Goal: Information Seeking & Learning: Learn about a topic

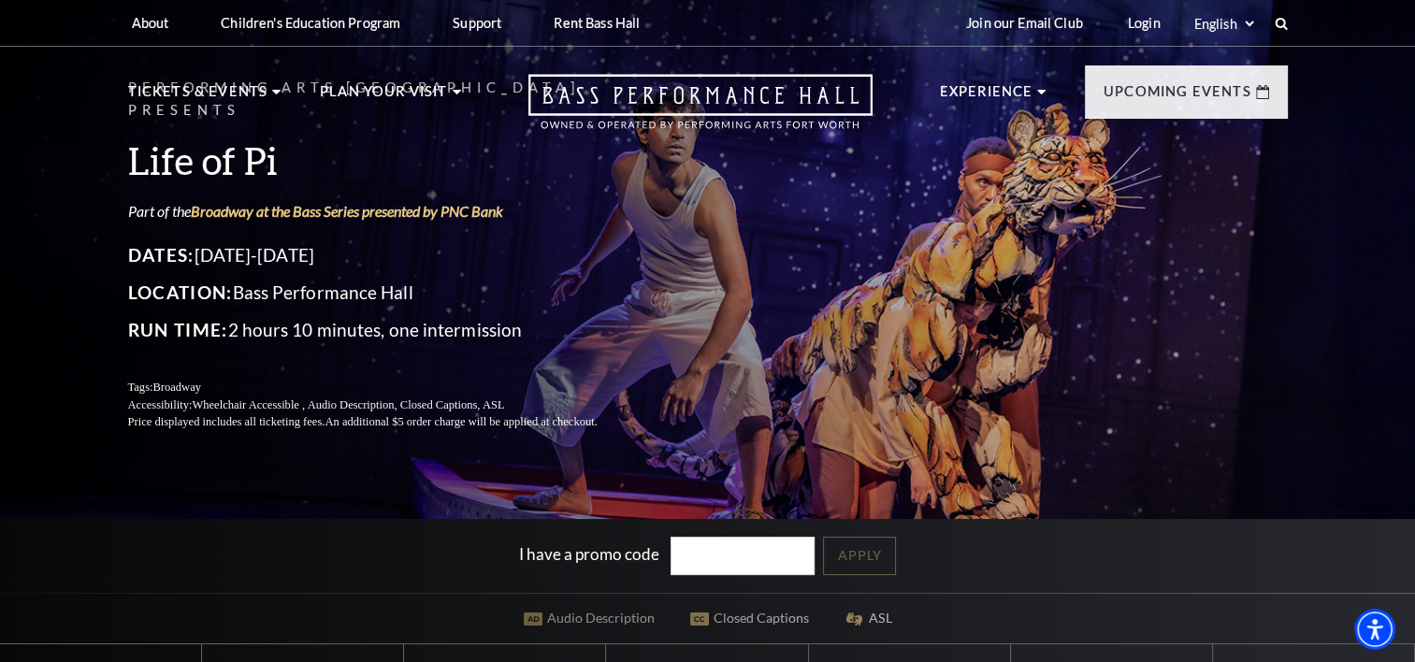
click at [278, 332] on link "Literacy Program" at bounding box center [297, 329] width 152 height 16
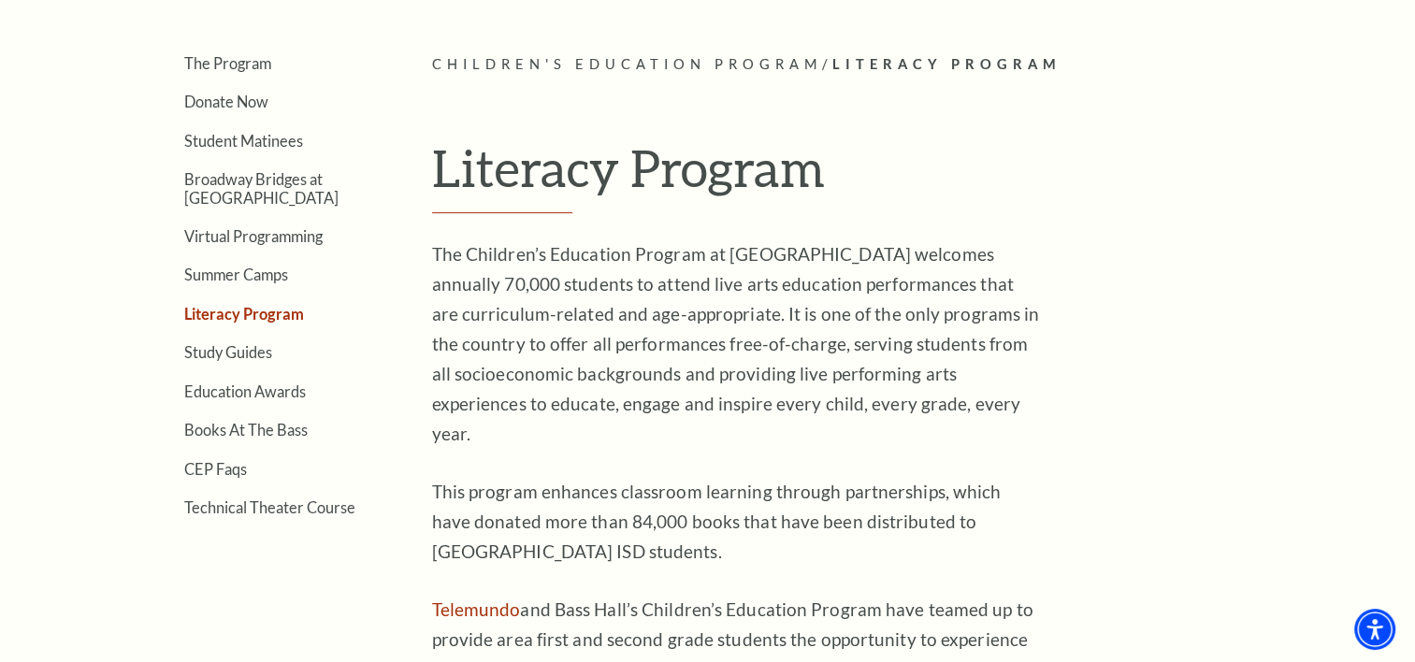
scroll to position [441, 0]
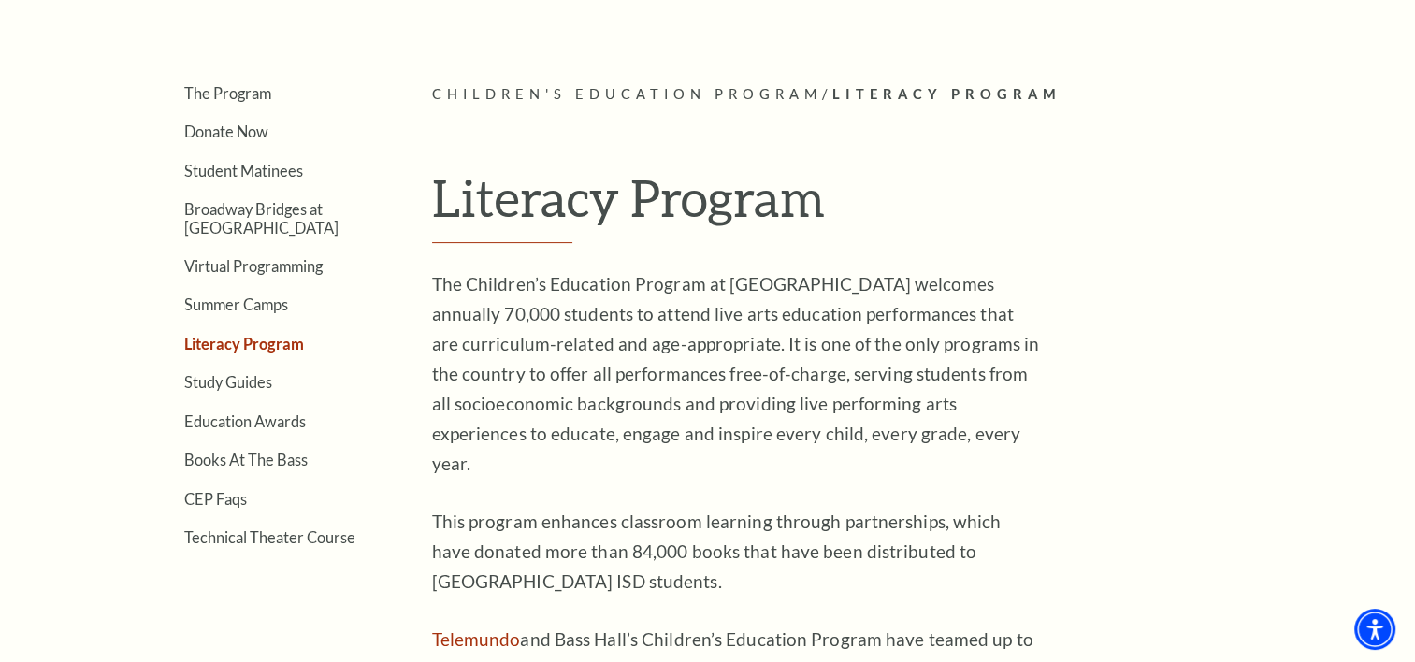
click at [224, 454] on link "Books At The Bass" at bounding box center [245, 460] width 123 height 18
